Goal: Information Seeking & Learning: Learn about a topic

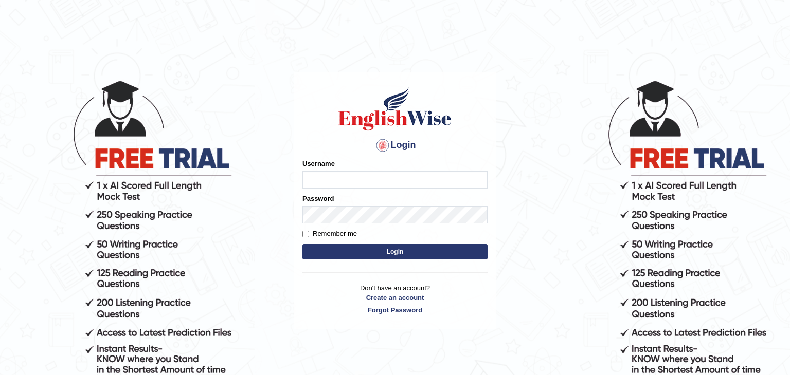
type input "Monia74"
click at [419, 253] on button "Login" at bounding box center [394, 251] width 185 height 15
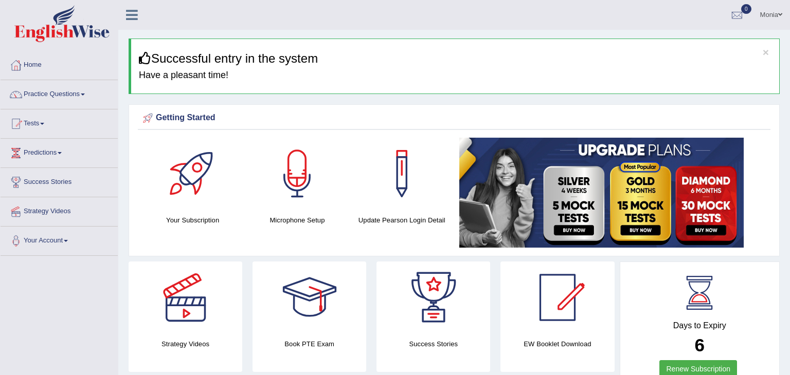
click at [704, 191] on img at bounding box center [601, 193] width 284 height 110
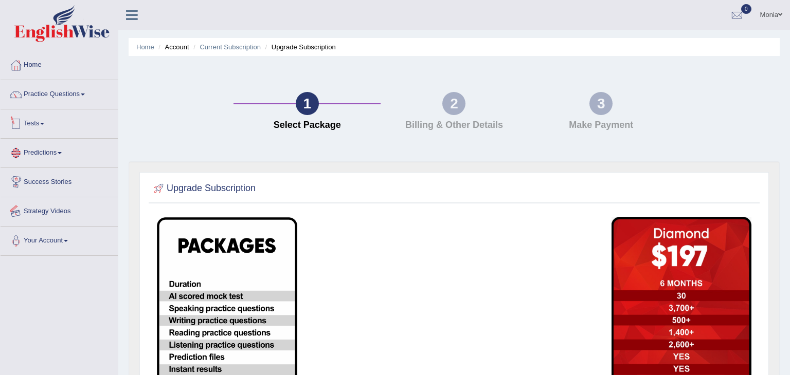
click at [61, 207] on link "Strategy Videos" at bounding box center [59, 210] width 117 height 26
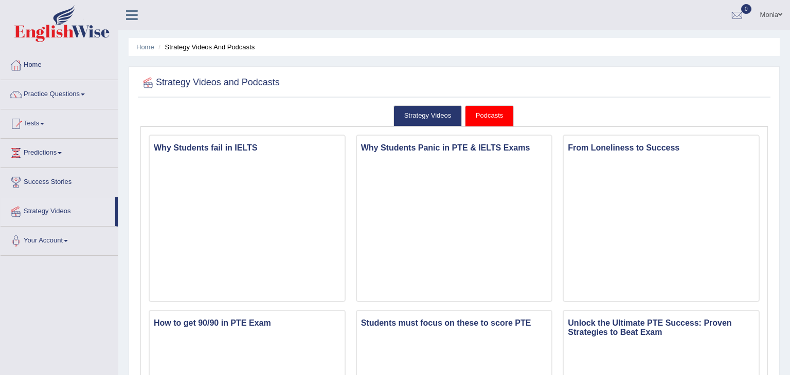
click at [489, 123] on link "Podcasts" at bounding box center [489, 115] width 49 height 21
click at [451, 121] on link "Strategy Videos" at bounding box center [427, 115] width 69 height 21
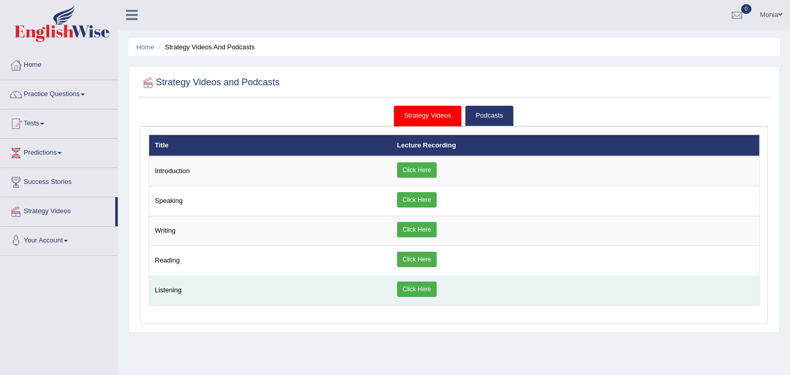
click at [244, 278] on td "Listening" at bounding box center [270, 291] width 242 height 30
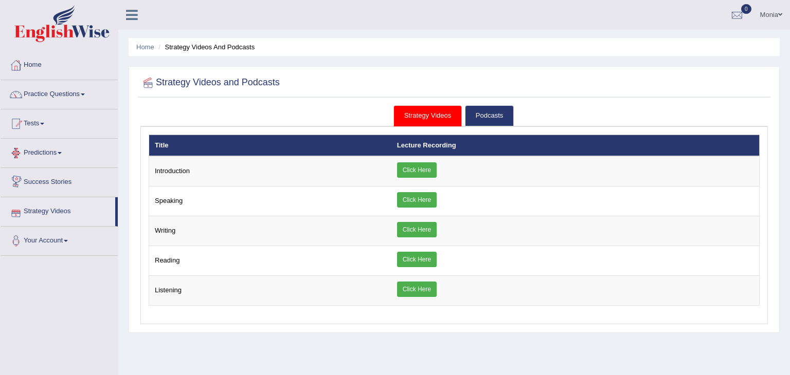
click at [64, 150] on link "Predictions" at bounding box center [59, 152] width 117 height 26
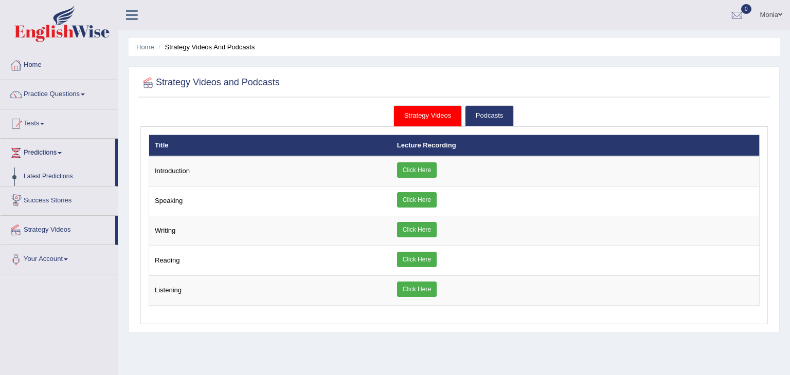
click at [67, 233] on link "Strategy Videos" at bounding box center [58, 229] width 115 height 26
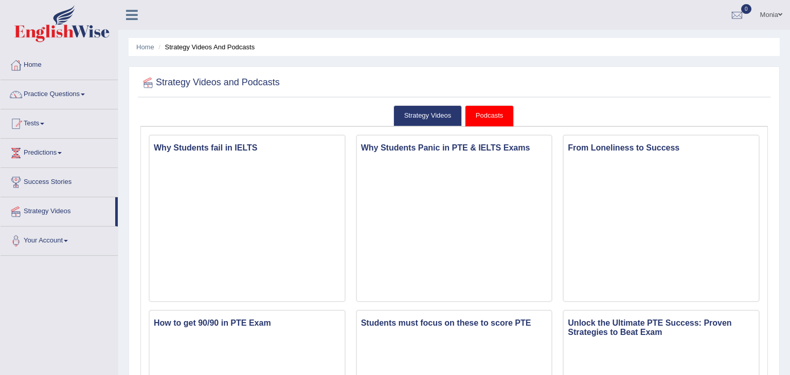
click at [484, 112] on link "Podcasts" at bounding box center [489, 115] width 49 height 21
click at [416, 112] on link "Strategy Videos" at bounding box center [427, 115] width 69 height 21
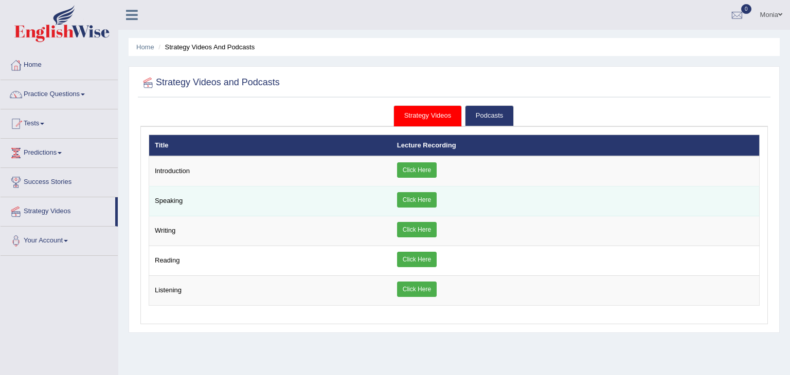
click at [424, 198] on link "Click Here" at bounding box center [417, 199] width 40 height 15
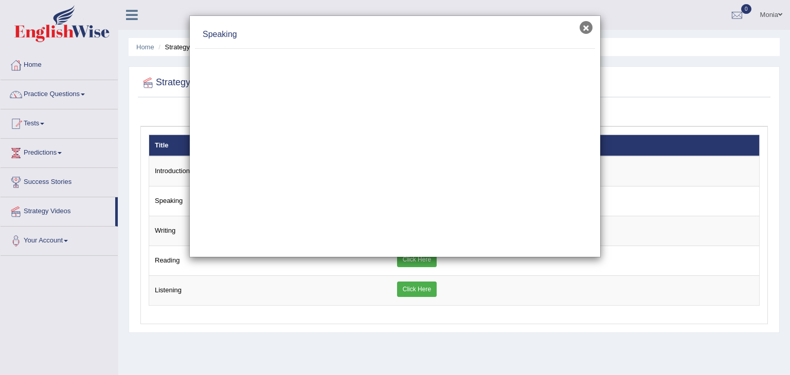
click at [584, 24] on button "×" at bounding box center [585, 27] width 13 height 13
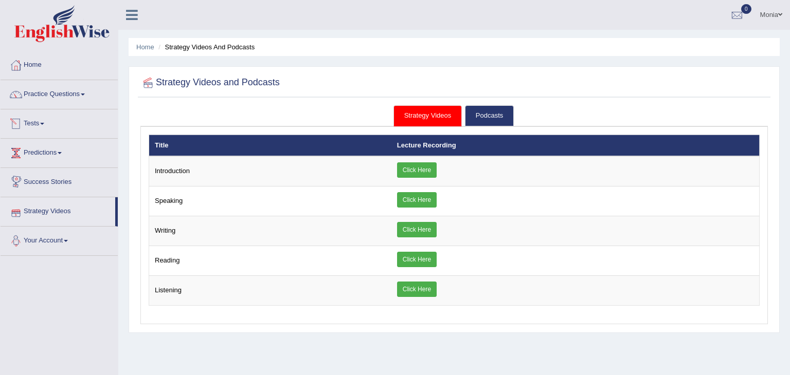
click at [46, 120] on link "Tests" at bounding box center [59, 123] width 117 height 26
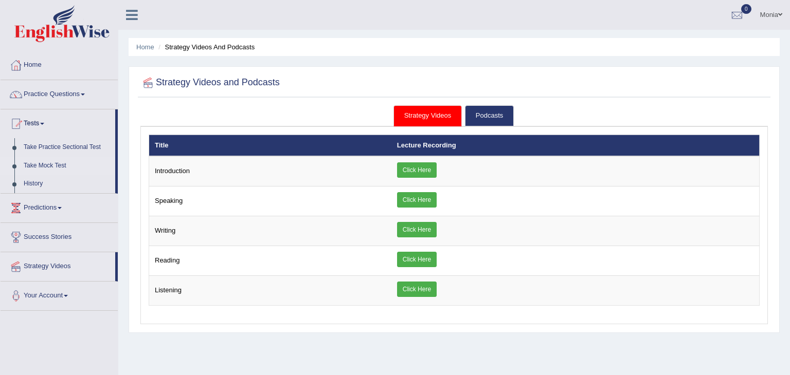
click at [51, 162] on link "Take Mock Test" at bounding box center [67, 166] width 96 height 19
